Goal: Task Accomplishment & Management: Use online tool/utility

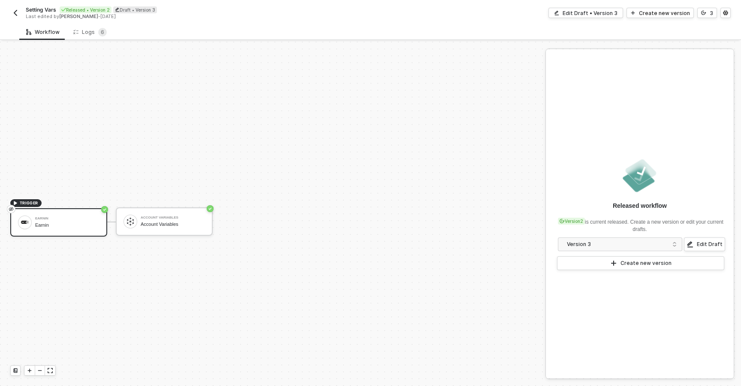
scroll to position [16, 0]
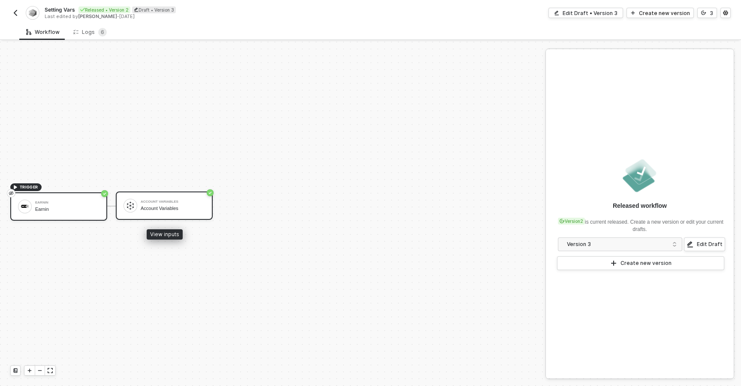
click at [143, 216] on div "Account Variables Account Variables" at bounding box center [164, 205] width 97 height 28
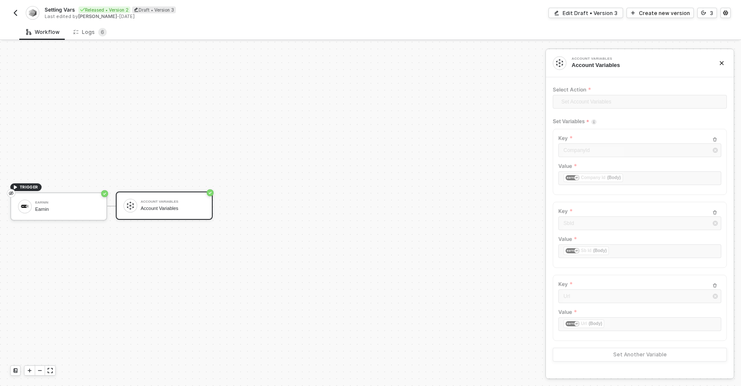
click at [11, 13] on button "button" at bounding box center [15, 13] width 10 height 10
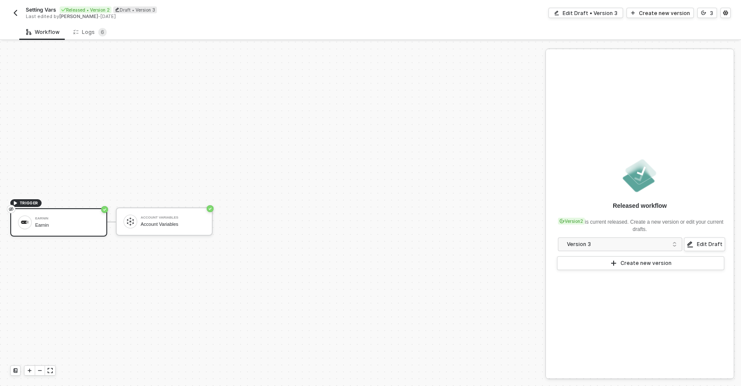
scroll to position [16, 0]
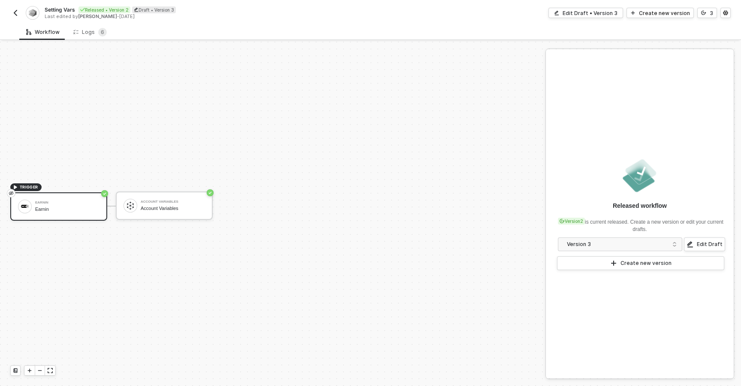
click at [15, 12] on img "button" at bounding box center [15, 12] width 7 height 7
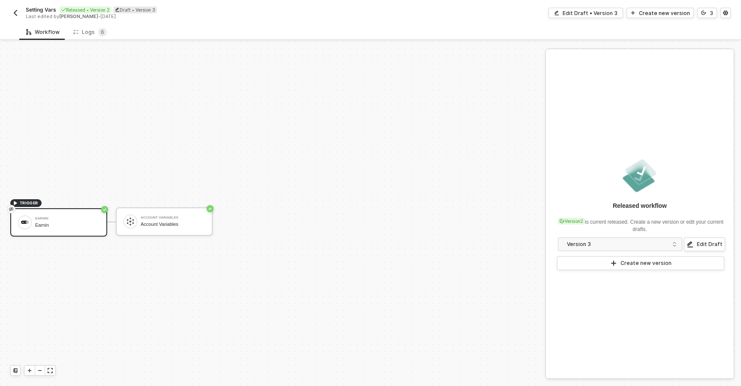
scroll to position [16, 0]
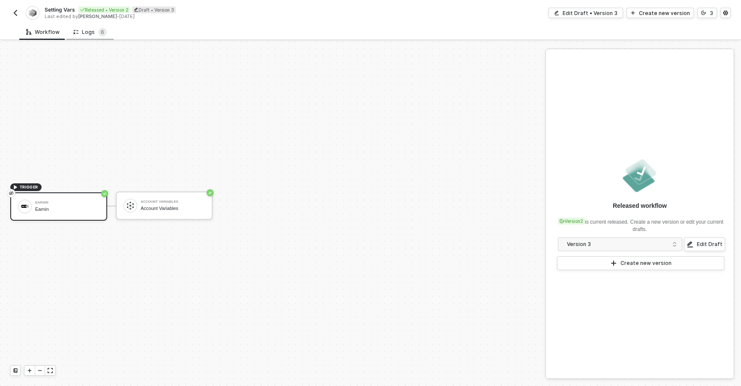
click at [83, 35] on div "Logs 6" at bounding box center [89, 32] width 33 height 9
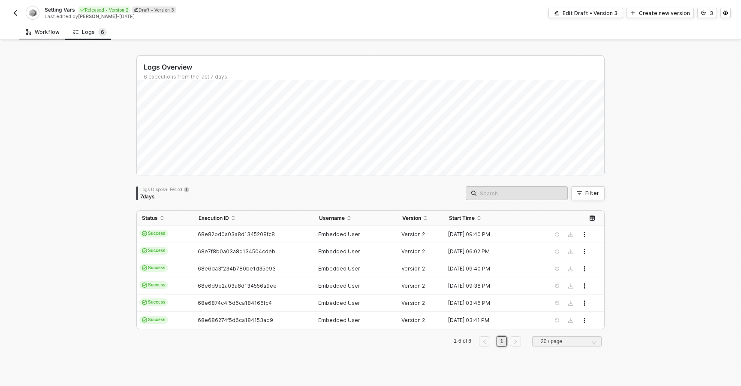
click at [53, 30] on div "Workflow" at bounding box center [42, 32] width 33 height 7
